Goal: Task Accomplishment & Management: Use online tool/utility

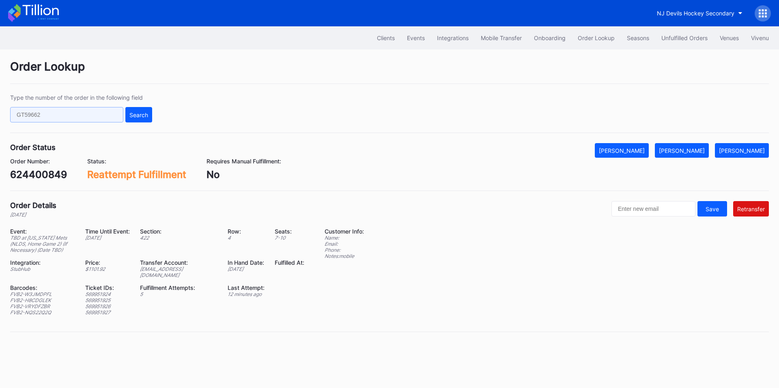
click at [76, 116] on input "text" at bounding box center [66, 114] width 113 height 15
paste input "796554617"
type input "796554617"
click at [141, 116] on div "Search" at bounding box center [138, 115] width 19 height 7
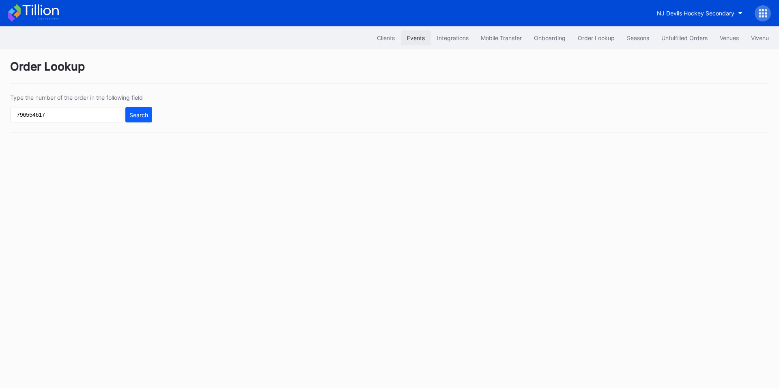
click at [409, 44] on button "Events" at bounding box center [416, 37] width 30 height 15
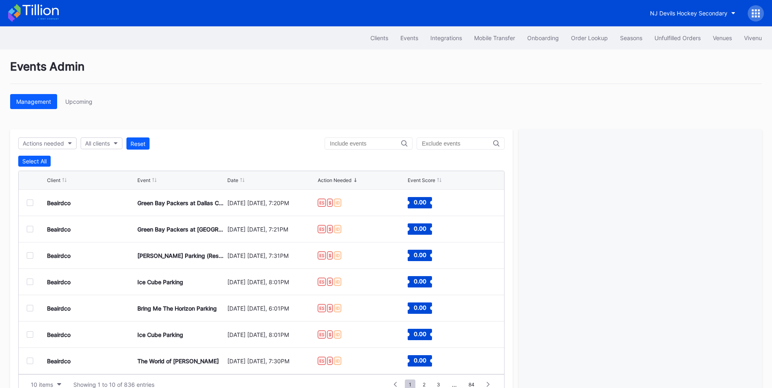
click at [367, 144] on input "text" at bounding box center [365, 143] width 71 height 6
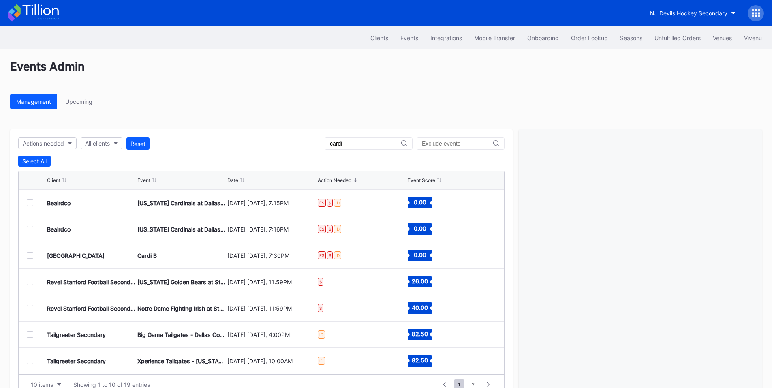
type input "cardi"
click at [161, 255] on div "Cardi B" at bounding box center [181, 255] width 88 height 26
click at [30, 255] on div at bounding box center [30, 255] width 6 height 6
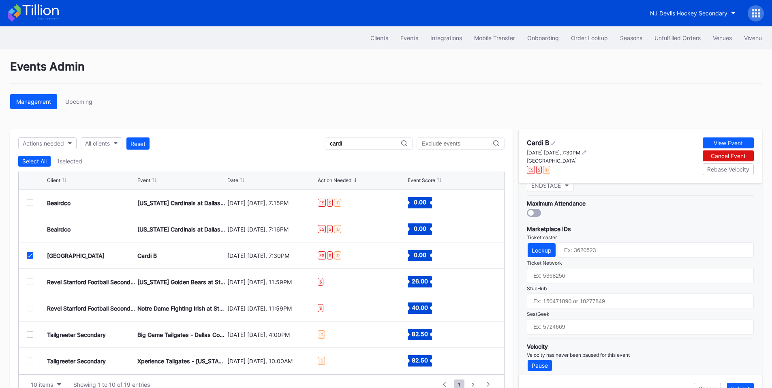
scroll to position [238, 0]
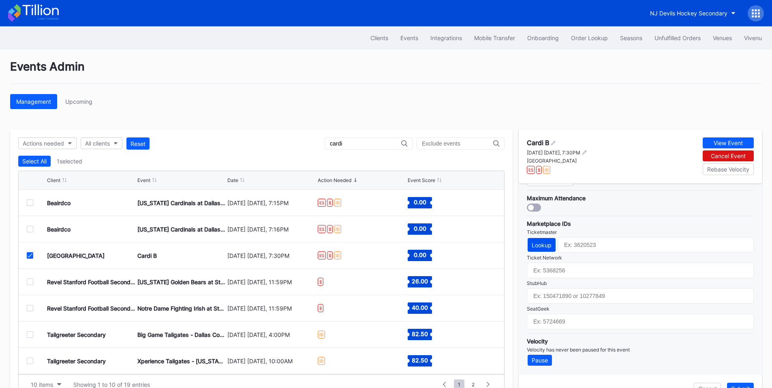
click at [546, 242] on div "Lookup" at bounding box center [542, 245] width 20 height 7
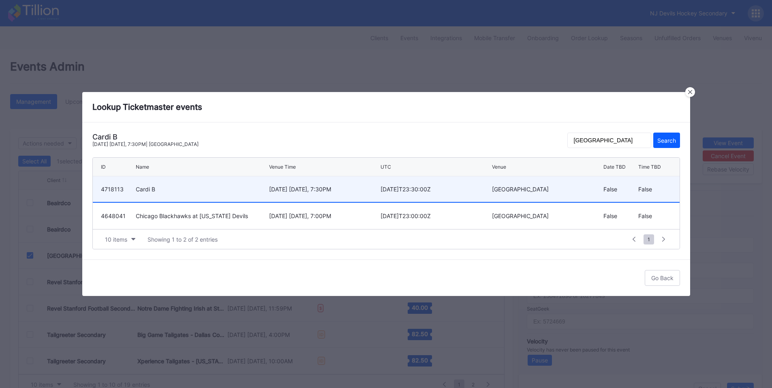
click at [359, 183] on div "[DATE] [DATE], 7:30PM" at bounding box center [323, 189] width 109 height 26
type input "4718113"
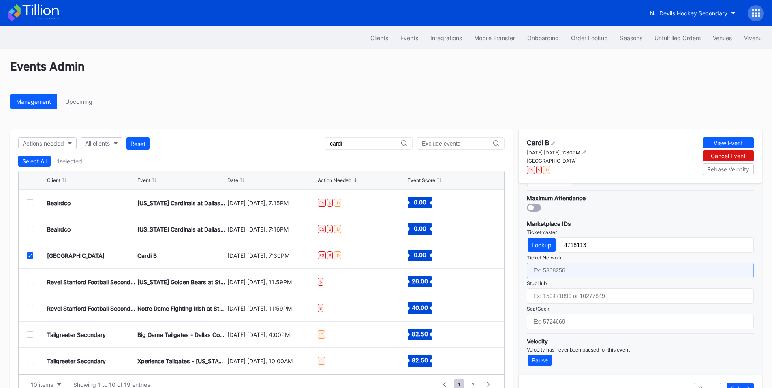
drag, startPoint x: 573, startPoint y: 273, endPoint x: 577, endPoint y: 272, distance: 4.7
click at [573, 273] on input "text" at bounding box center [640, 270] width 227 height 15
paste input "7413966"
type input "7413966"
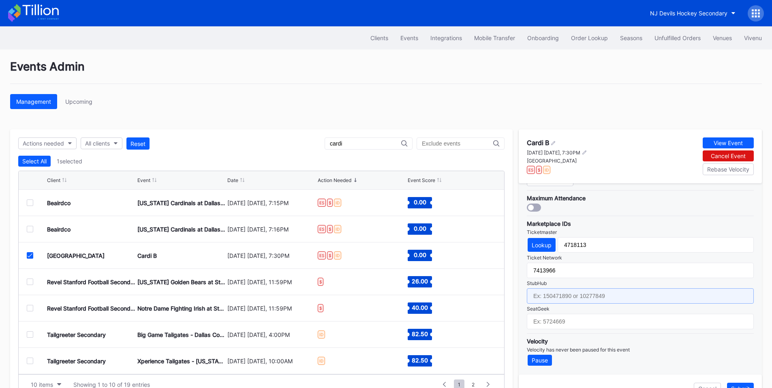
drag, startPoint x: 575, startPoint y: 299, endPoint x: 589, endPoint y: 289, distance: 16.5
click at [575, 299] on input "text" at bounding box center [640, 295] width 227 height 15
paste input "159415268"
type input "159415268"
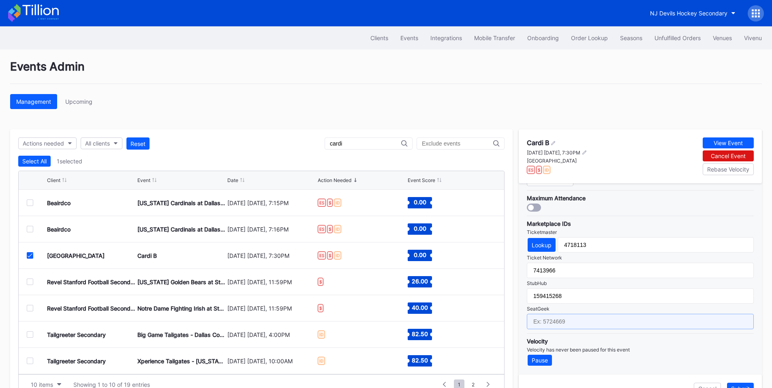
click at [573, 322] on input "text" at bounding box center [640, 321] width 227 height 15
paste input "17735168"
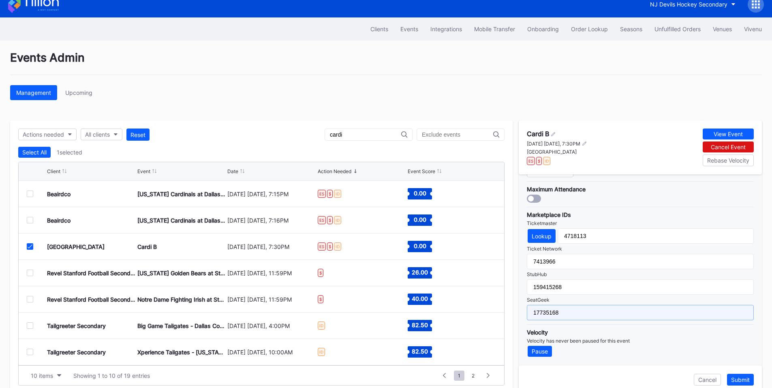
scroll to position [25, 0]
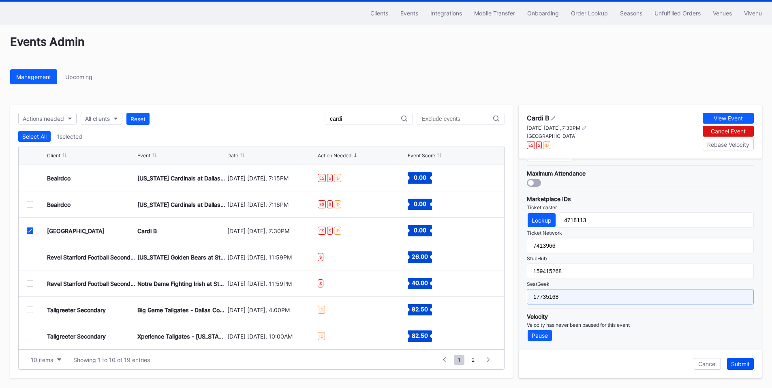
type input "17735168"
click at [745, 358] on button "Submit" at bounding box center [740, 364] width 27 height 12
